Goal: Task Accomplishment & Management: Use online tool/utility

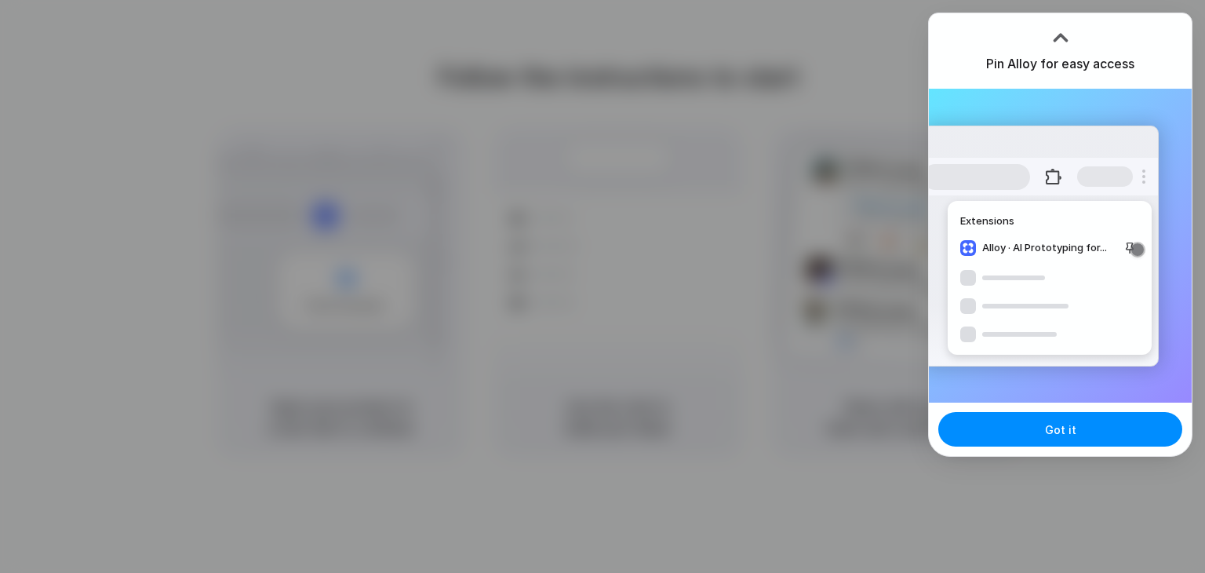
click at [1066, 33] on div at bounding box center [1061, 38] width 24 height 24
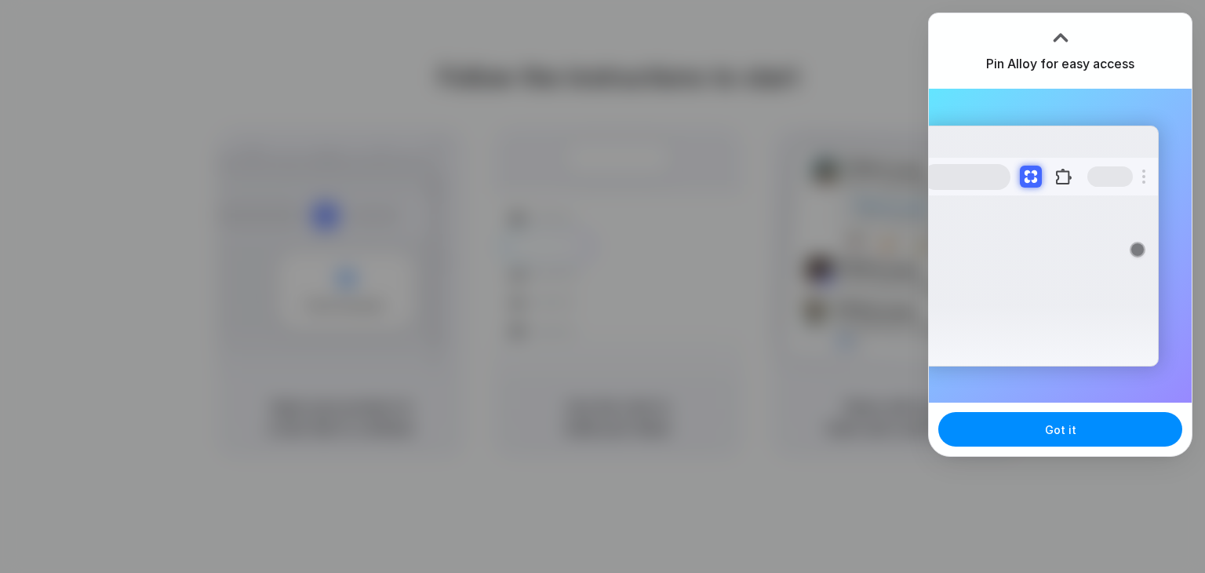
click at [1056, 65] on h3 "Pin Alloy for easy access" at bounding box center [1060, 63] width 148 height 19
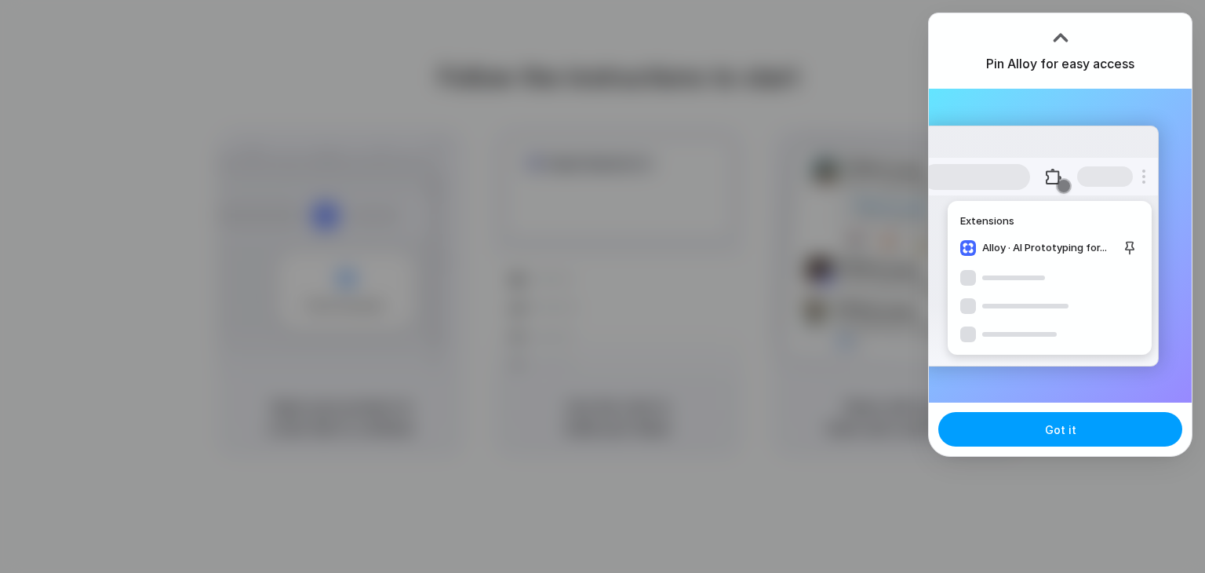
click at [1066, 418] on button "Got it" at bounding box center [1060, 429] width 244 height 35
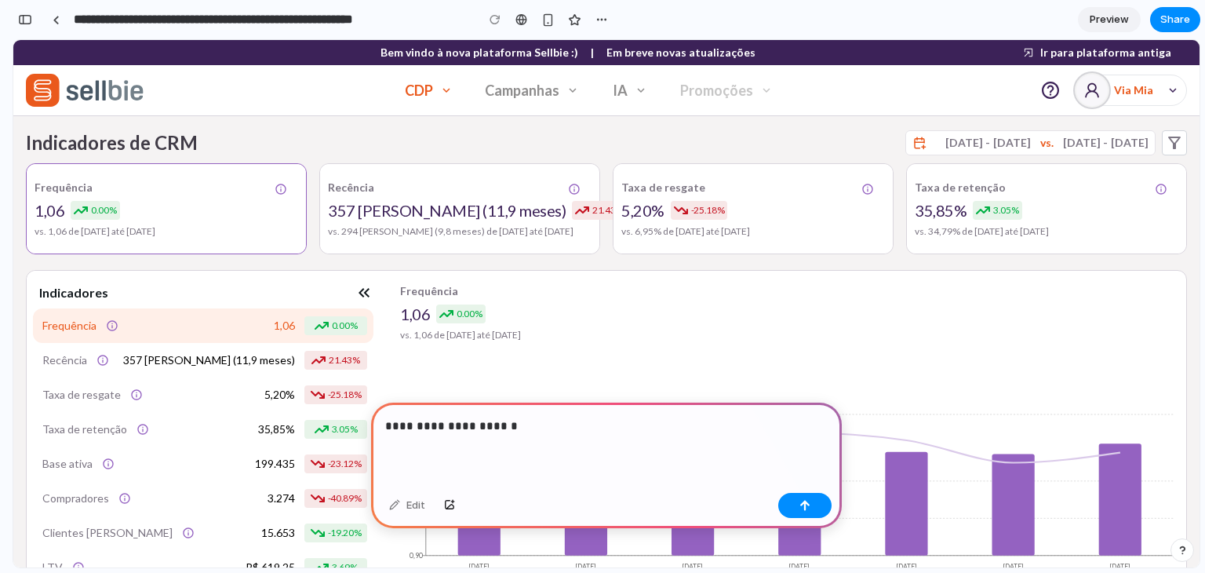
click at [453, 94] on icon "button" at bounding box center [446, 90] width 14 height 14
click at [422, 94] on button "CDP" at bounding box center [429, 90] width 74 height 31
click at [600, 20] on div "button" at bounding box center [602, 19] width 13 height 13
click at [600, 20] on div "Duplicate Delete" at bounding box center [602, 286] width 1205 height 573
click at [552, 450] on div "**********" at bounding box center [606, 445] width 471 height 84
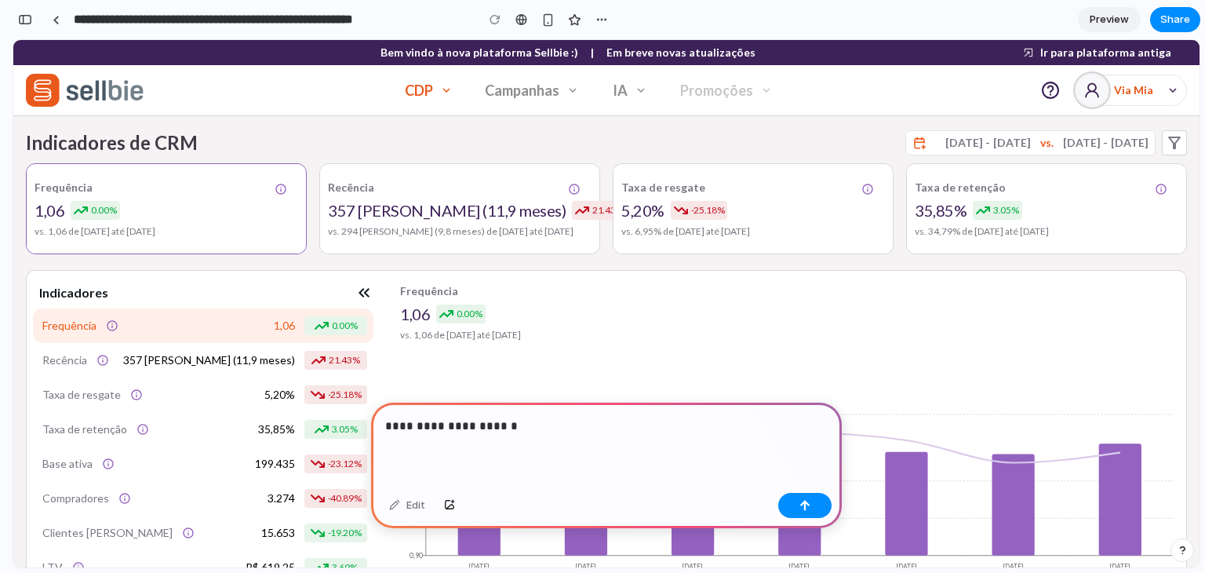
click at [1165, 140] on icon "Filtros" at bounding box center [1174, 142] width 19 height 19
click at [1171, 146] on icon "Filtros" at bounding box center [1174, 142] width 19 height 19
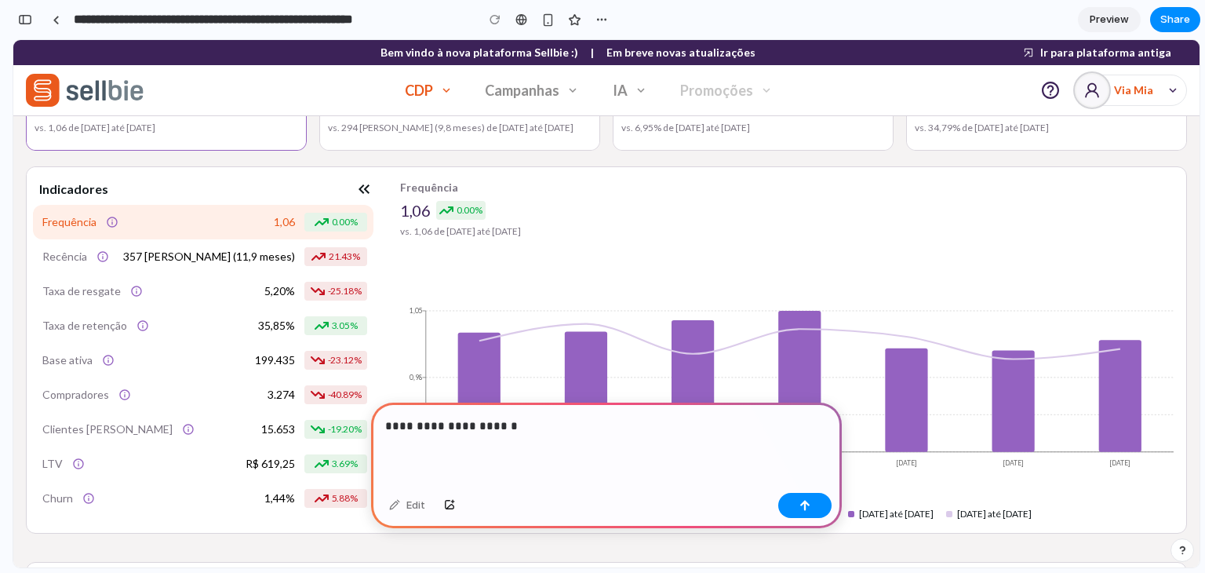
scroll to position [100, 0]
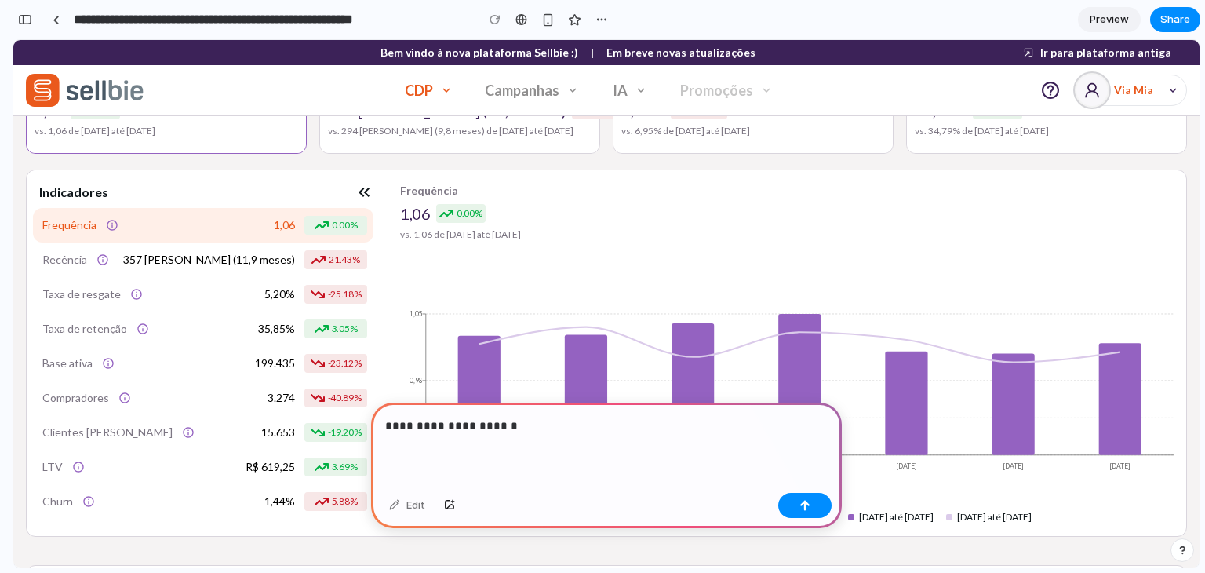
click at [559, 417] on p "**********" at bounding box center [603, 426] width 436 height 19
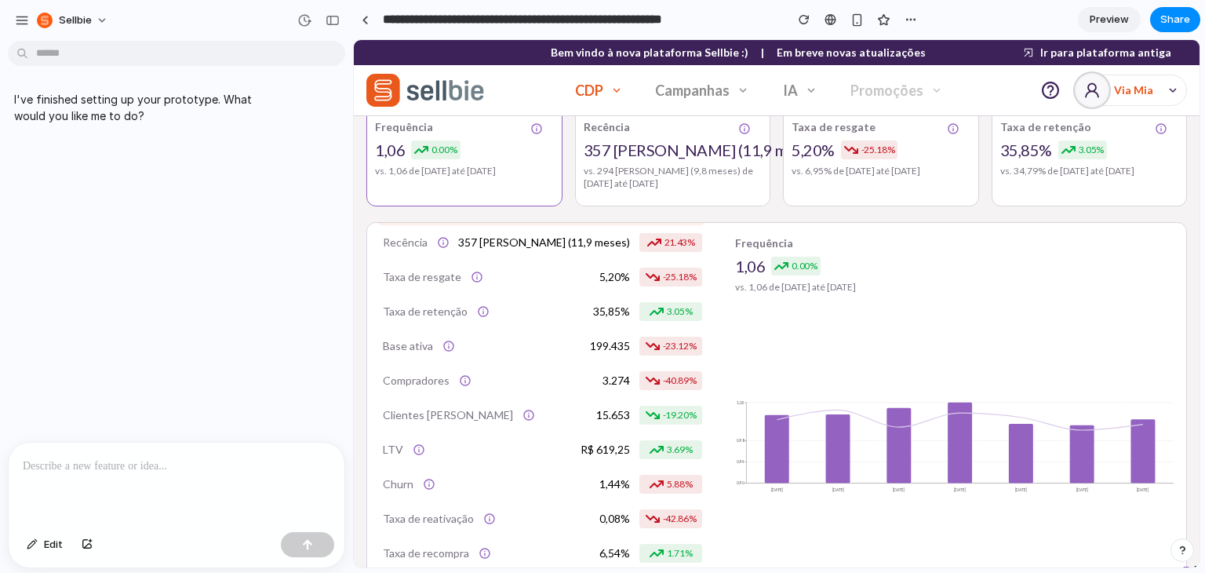
scroll to position [0, 0]
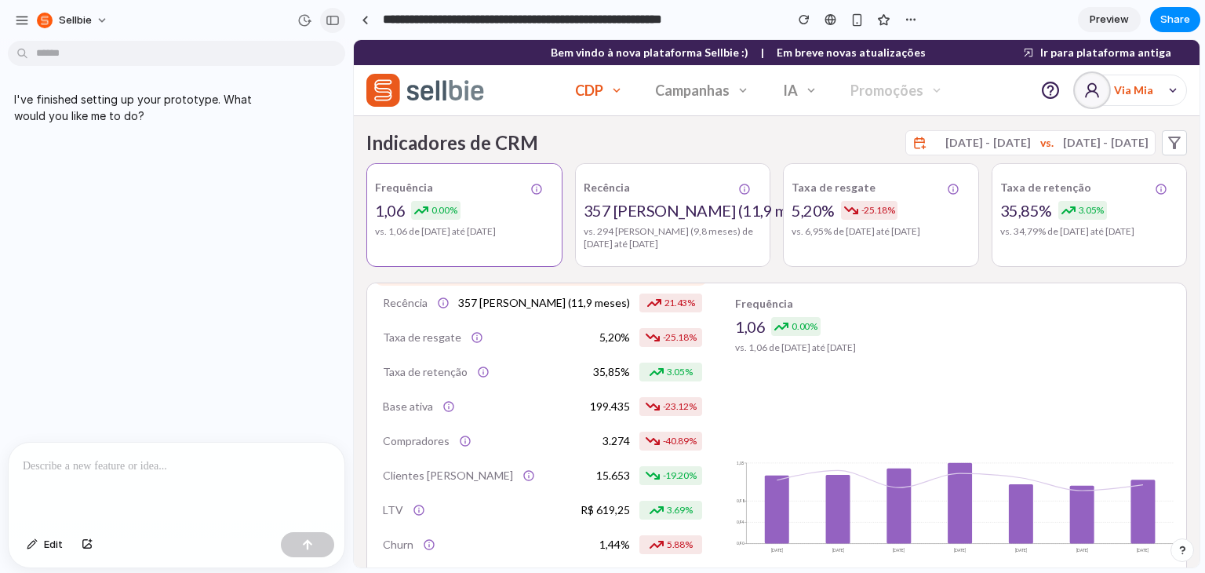
click at [335, 16] on div "button" at bounding box center [333, 20] width 14 height 11
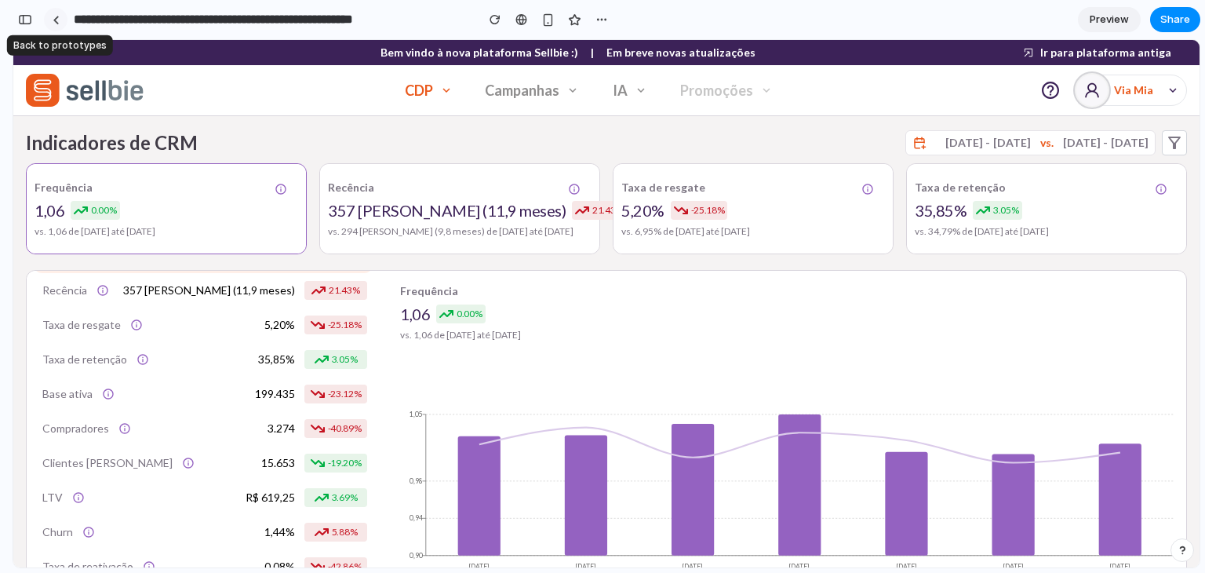
click at [47, 25] on link at bounding box center [56, 20] width 24 height 24
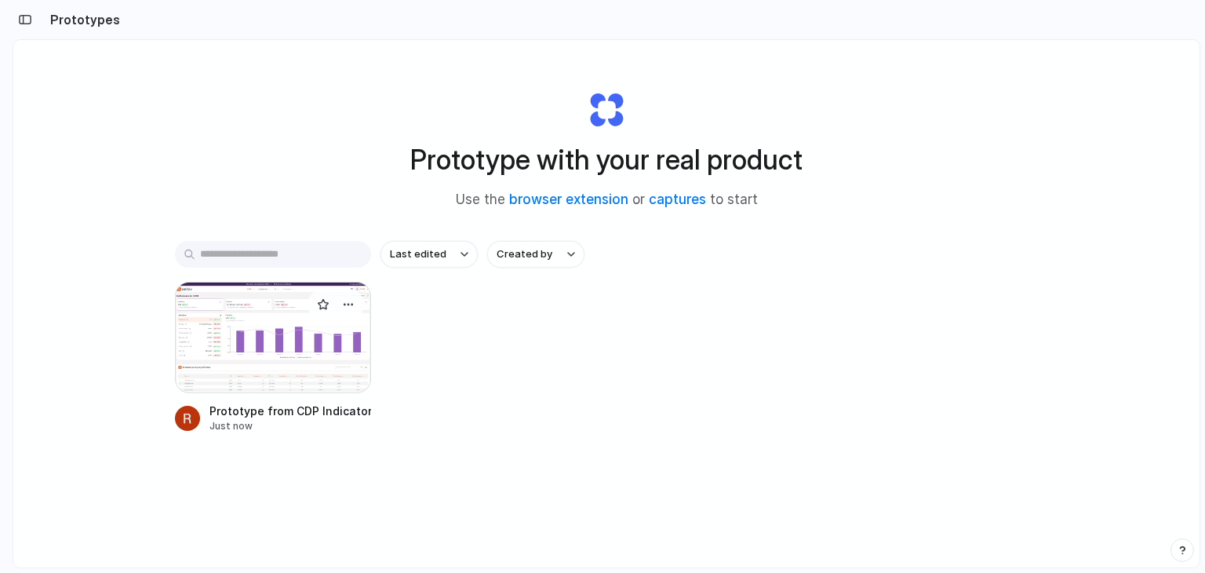
click at [300, 377] on div at bounding box center [273, 337] width 196 height 111
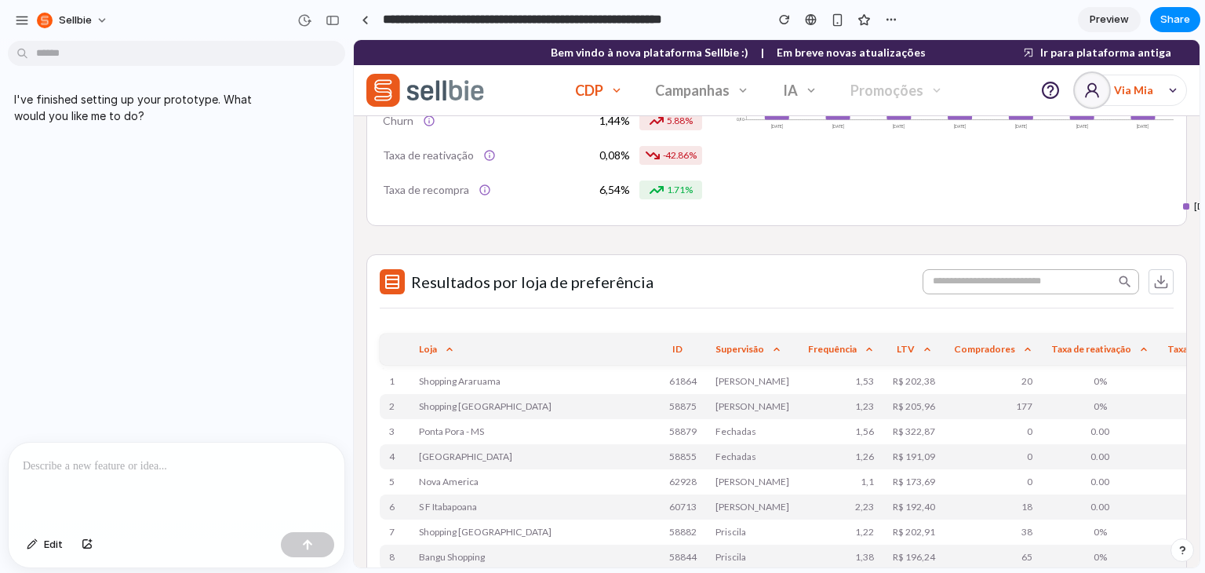
scroll to position [557, 0]
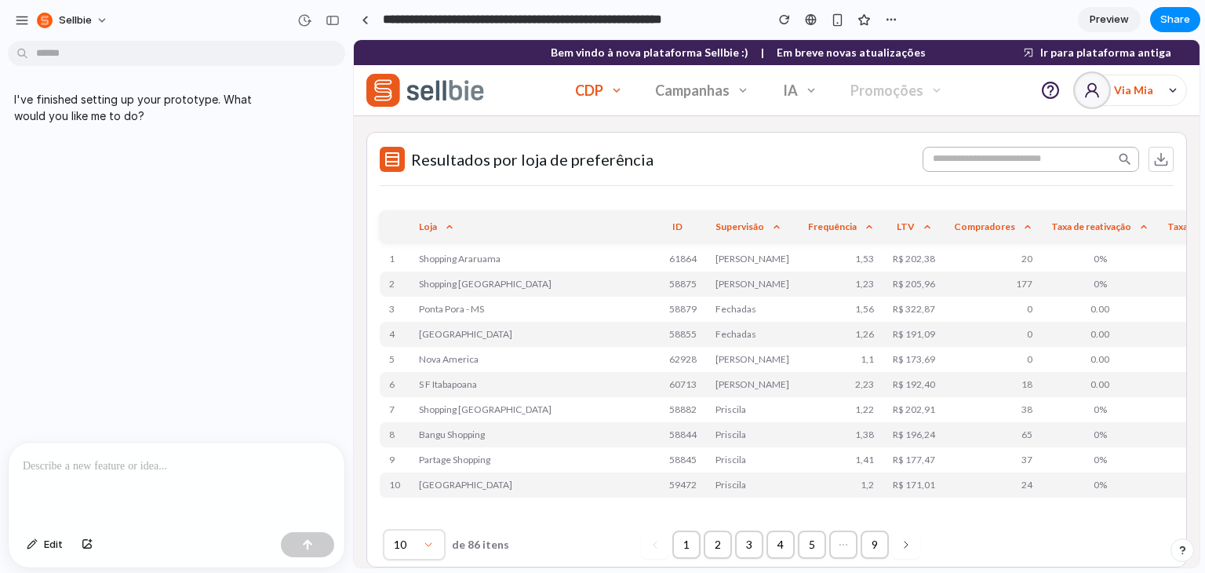
click at [160, 457] on p at bounding box center [177, 466] width 308 height 19
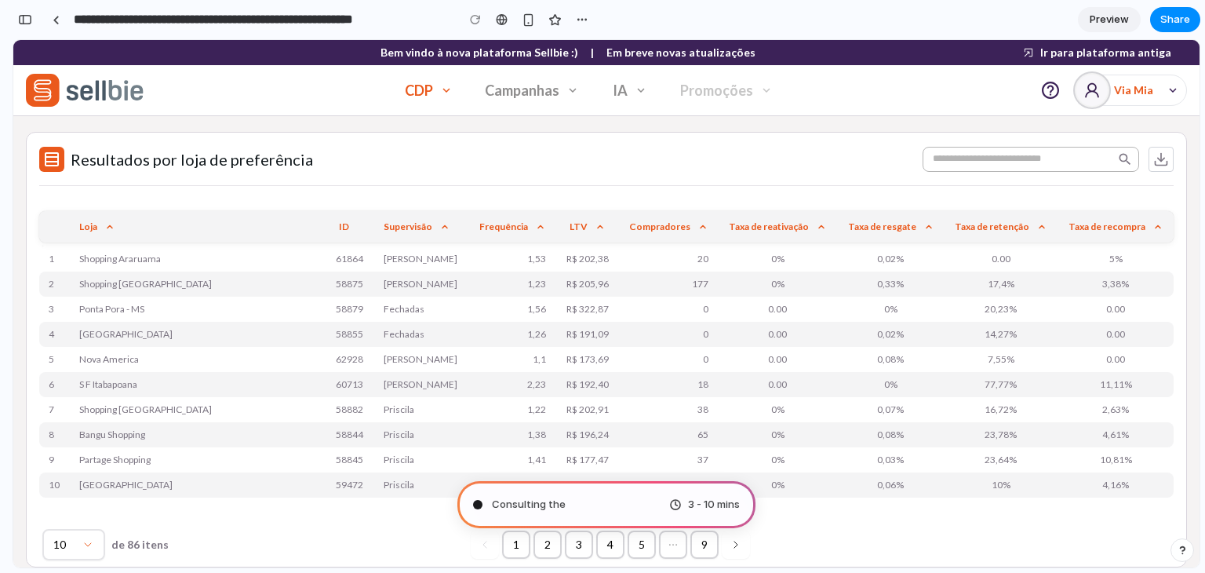
scroll to position [46, 0]
type input "**********"
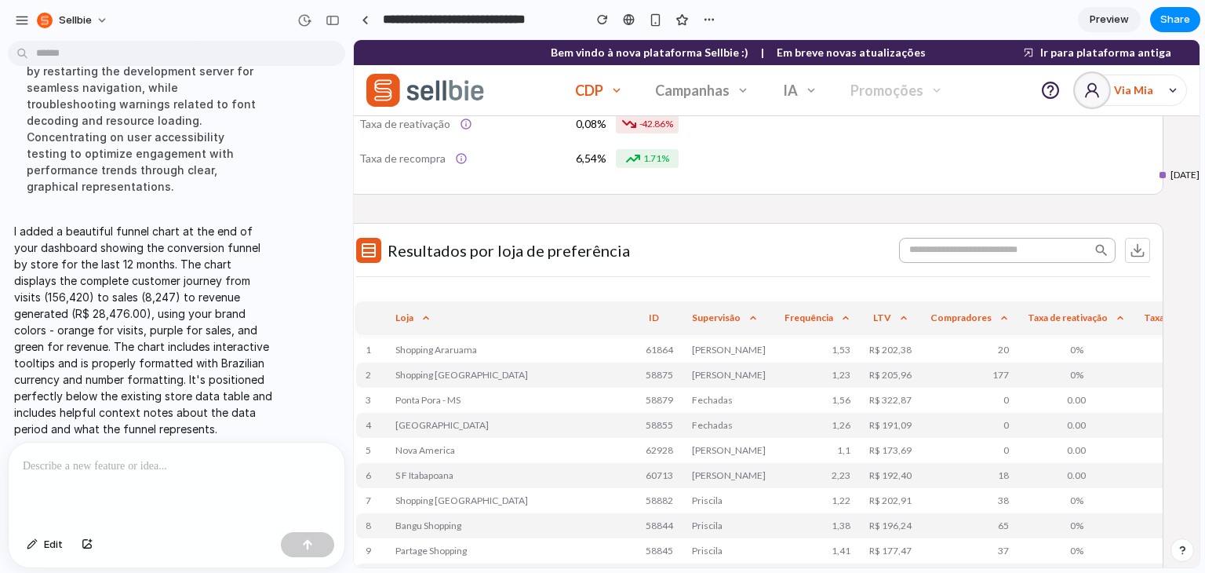
scroll to position [0, 24]
